Goal: Information Seeking & Learning: Find specific fact

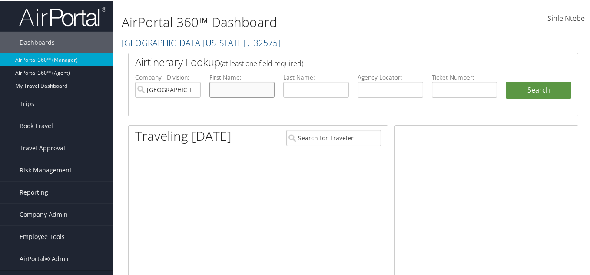
click at [233, 91] on input "text" at bounding box center [243, 89] width 66 height 16
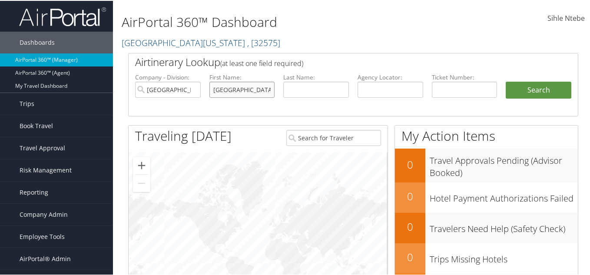
type input "[GEOGRAPHIC_DATA]"
click at [292, 89] on input "text" at bounding box center [316, 89] width 66 height 16
click at [193, 88] on input "[GEOGRAPHIC_DATA][US_STATE]" at bounding box center [168, 89] width 66 height 16
click at [308, 88] on input "text" at bounding box center [316, 89] width 66 height 16
type input "j"
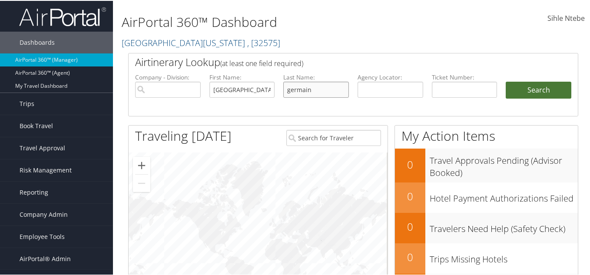
type input "germain"
click at [536, 93] on button "Search" at bounding box center [539, 89] width 66 height 17
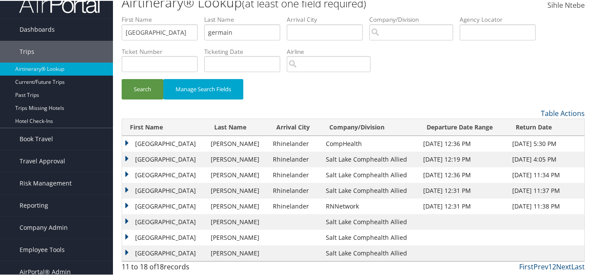
scroll to position [20, 0]
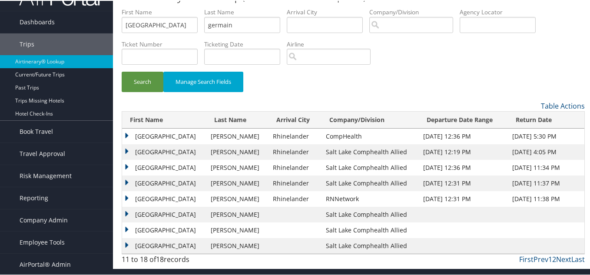
click at [129, 135] on td "Florence" at bounding box center [164, 136] width 84 height 16
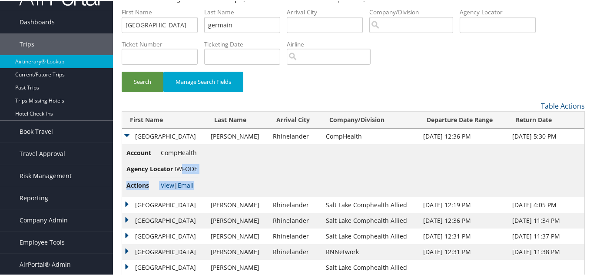
drag, startPoint x: 199, startPoint y: 169, endPoint x: 180, endPoint y: 171, distance: 18.8
click at [180, 171] on td "Account CompHealth Agency Locator IWFODE Actions View | Email" at bounding box center [353, 169] width 463 height 53
click at [181, 175] on li "Agency Locator IWFODE" at bounding box center [162, 168] width 71 height 16
click at [167, 185] on link "View" at bounding box center [167, 184] width 13 height 8
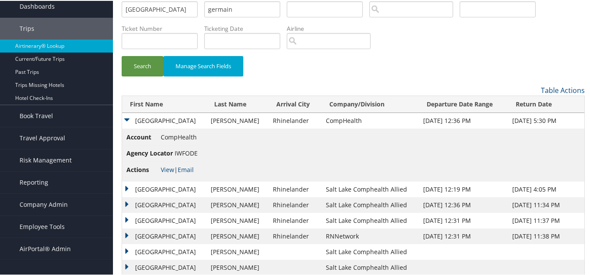
scroll to position [0, 0]
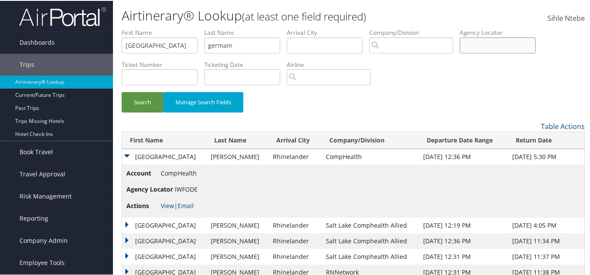
click at [473, 47] on input "text" at bounding box center [498, 45] width 76 height 16
paste input "MQDFYK"
click at [474, 45] on input "MQDFYK" at bounding box center [498, 45] width 76 height 16
click at [487, 44] on input "MQDFYK" at bounding box center [498, 45] width 76 height 16
drag, startPoint x: 497, startPoint y: 47, endPoint x: 468, endPoint y: 50, distance: 28.5
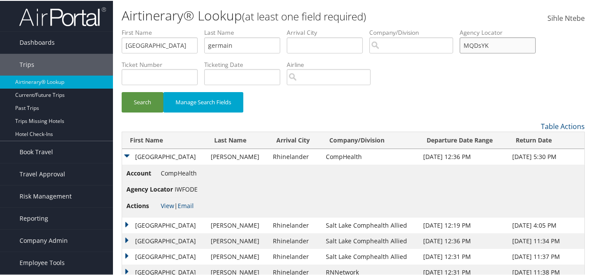
click at [469, 50] on input "MQDsYK" at bounding box center [498, 45] width 76 height 16
type input "MQDsYK"
click at [504, 45] on input "MQDsYK" at bounding box center [498, 45] width 76 height 16
click at [143, 102] on button "Search" at bounding box center [143, 101] width 42 height 20
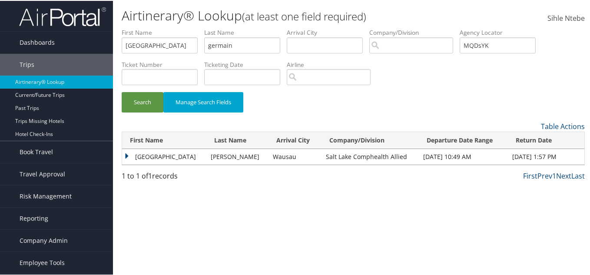
click at [128, 154] on td "Florence" at bounding box center [164, 156] width 84 height 16
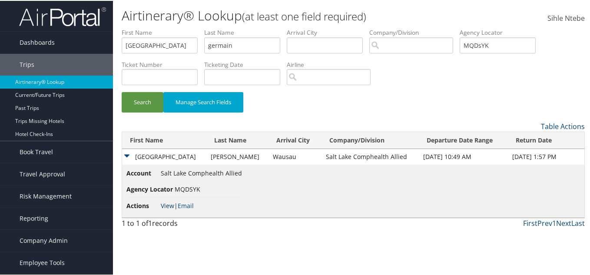
click at [166, 206] on link "View" at bounding box center [167, 205] width 13 height 8
drag, startPoint x: 167, startPoint y: 49, endPoint x: 86, endPoint y: 43, distance: 81.0
click at [86, 43] on div "Dashboards AirPortal 360™ (Manager) AirPortal 360™ (Agent) My Travel Dashboard …" at bounding box center [297, 137] width 594 height 275
type input "k"
drag, startPoint x: 247, startPoint y: 42, endPoint x: 157, endPoint y: 29, distance: 90.5
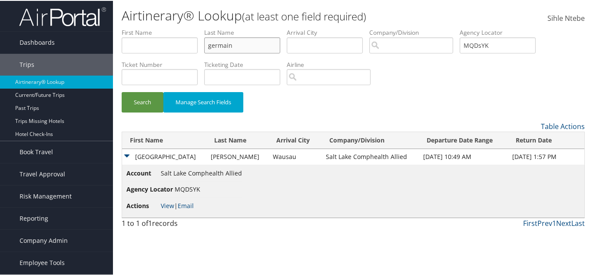
click at [158, 27] on ul "First Name Last Name germain Departure City Arrival City Company/Division Airpo…" at bounding box center [354, 27] width 464 height 0
type input "kenney"
click at [165, 47] on input "text" at bounding box center [160, 45] width 76 height 16
type input "legend"
drag, startPoint x: 501, startPoint y: 47, endPoint x: 426, endPoint y: 40, distance: 76.0
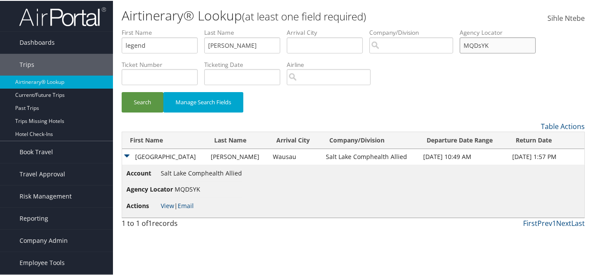
click at [426, 27] on ul "First Name legend Last Name kenney Departure City Arrival City Company/Division…" at bounding box center [354, 27] width 464 height 0
click at [135, 100] on button "Search" at bounding box center [143, 101] width 42 height 20
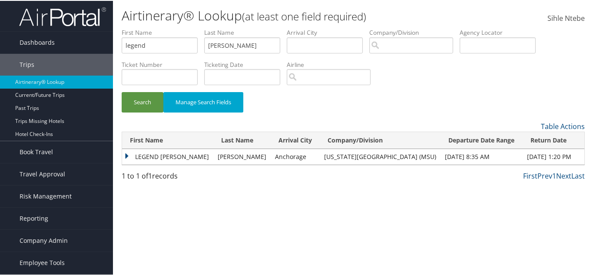
click at [126, 155] on td "LEGEND EDWARD" at bounding box center [167, 156] width 91 height 16
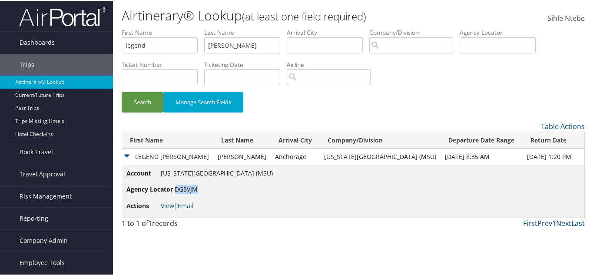
drag, startPoint x: 197, startPoint y: 190, endPoint x: 176, endPoint y: 187, distance: 21.0
click at [176, 187] on span "DG5VJM" at bounding box center [186, 188] width 23 height 8
copy span "DG5VJM"
